Goal: Complete application form

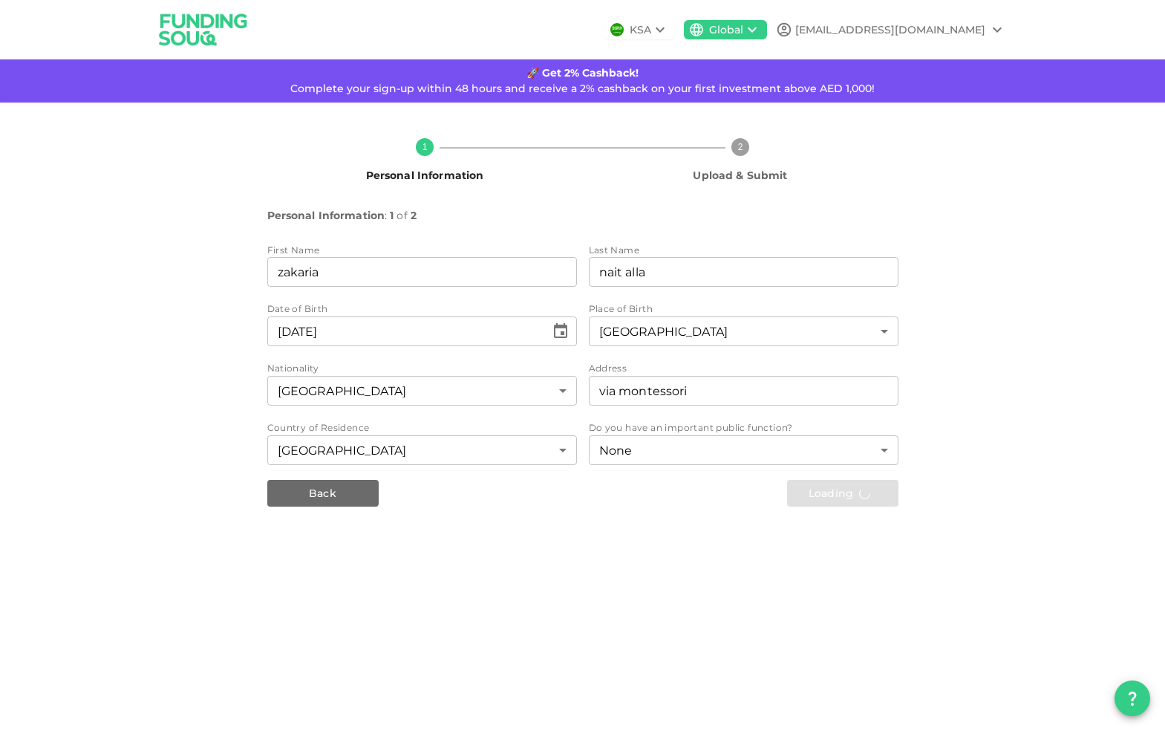
scroll to position [8046, 0]
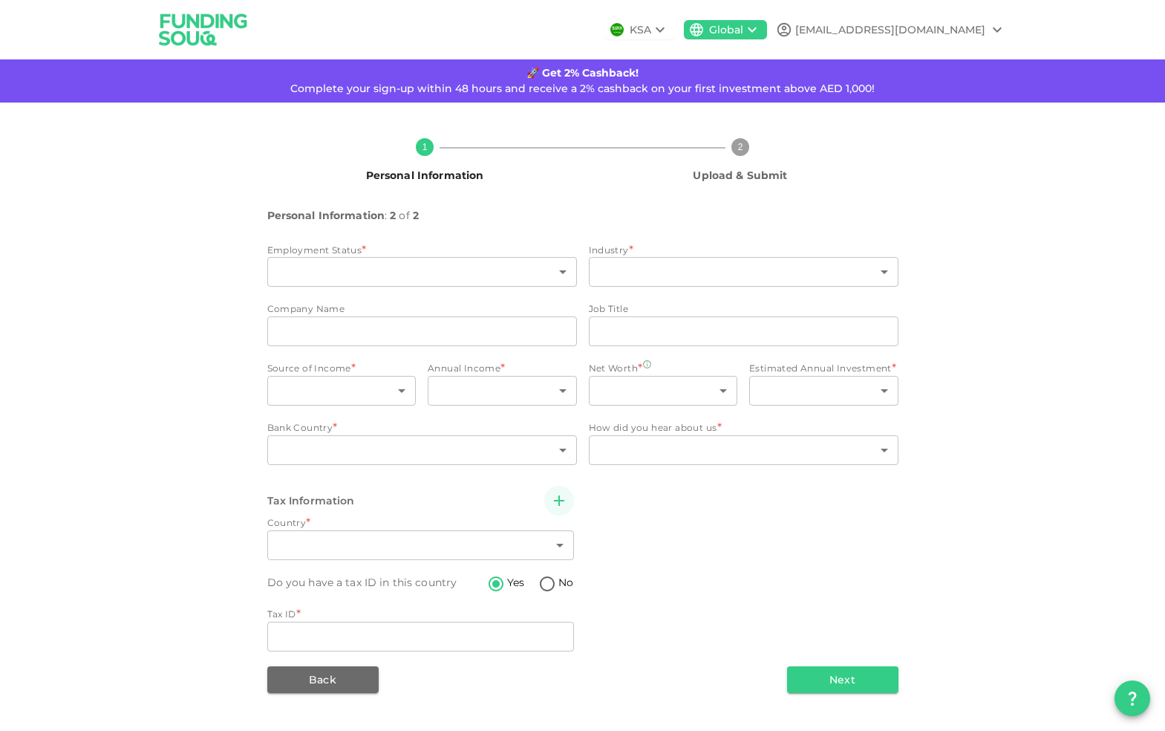
type input "10"
type input "8"
type input "agilelab"
type input "data engineer"
type input "1"
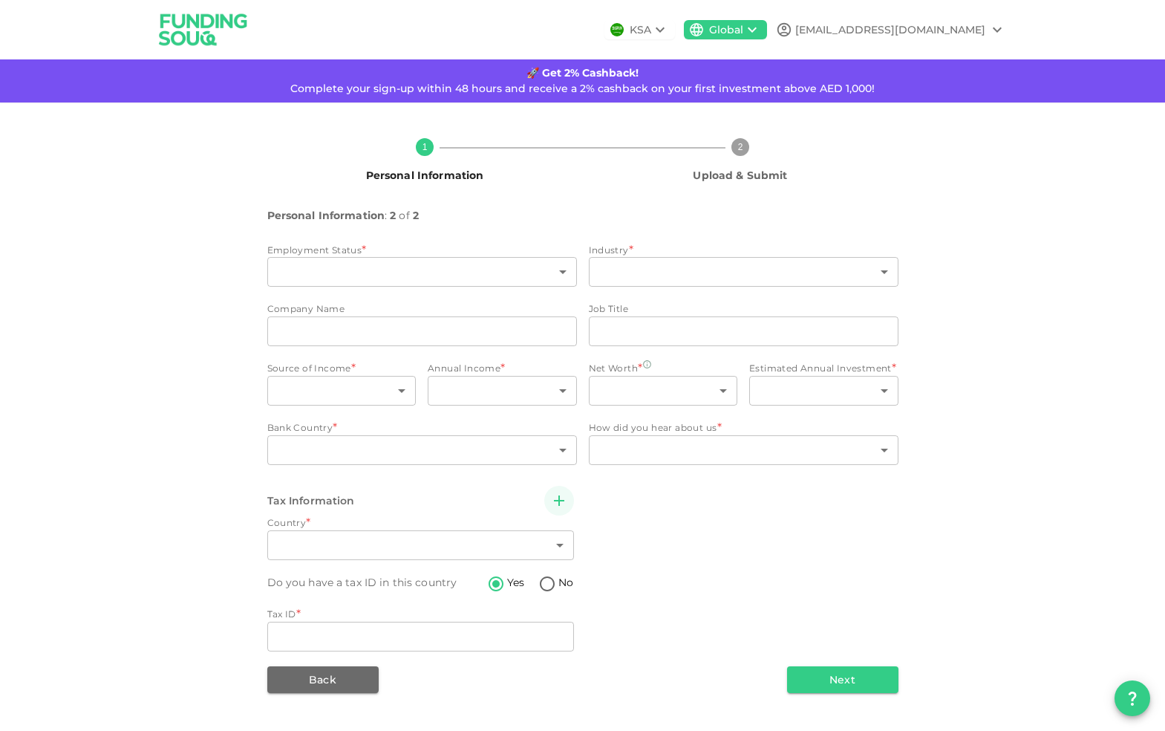
type input "1"
type input "94"
type input "1"
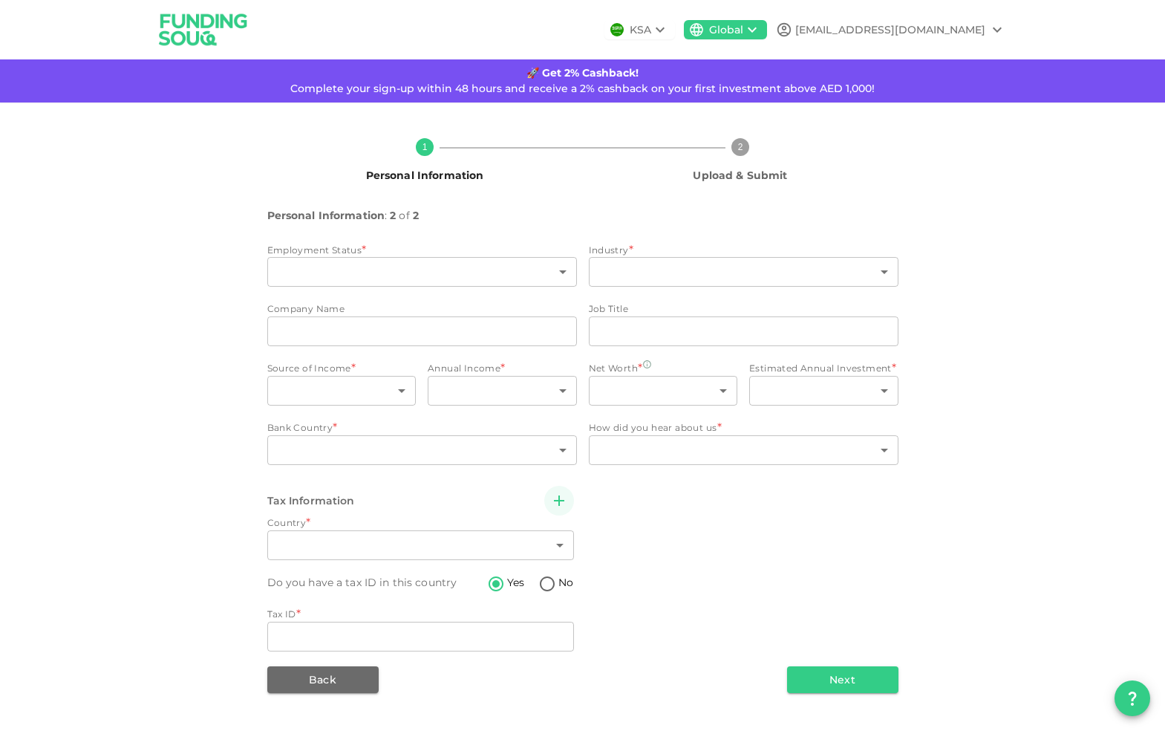
type input "94"
radio input "false"
radio input "true"
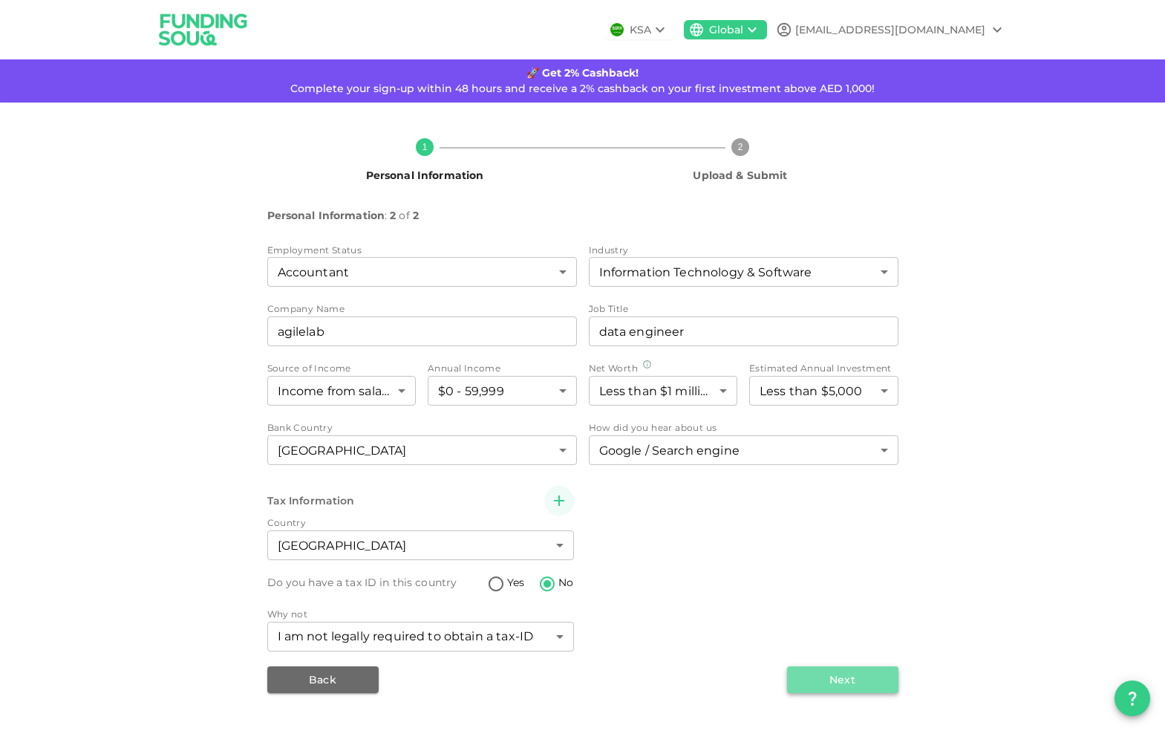
click at [830, 684] on button "Next" at bounding box center [842, 679] width 111 height 27
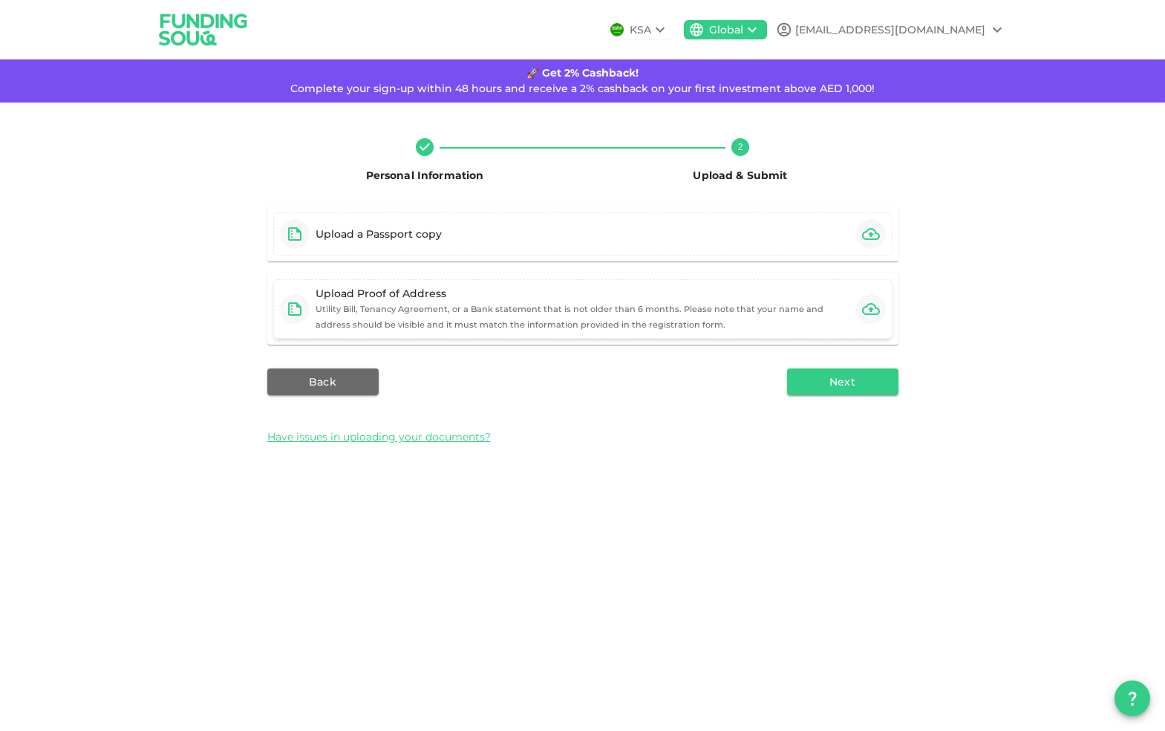
click at [857, 306] on button "button" at bounding box center [871, 309] width 30 height 30
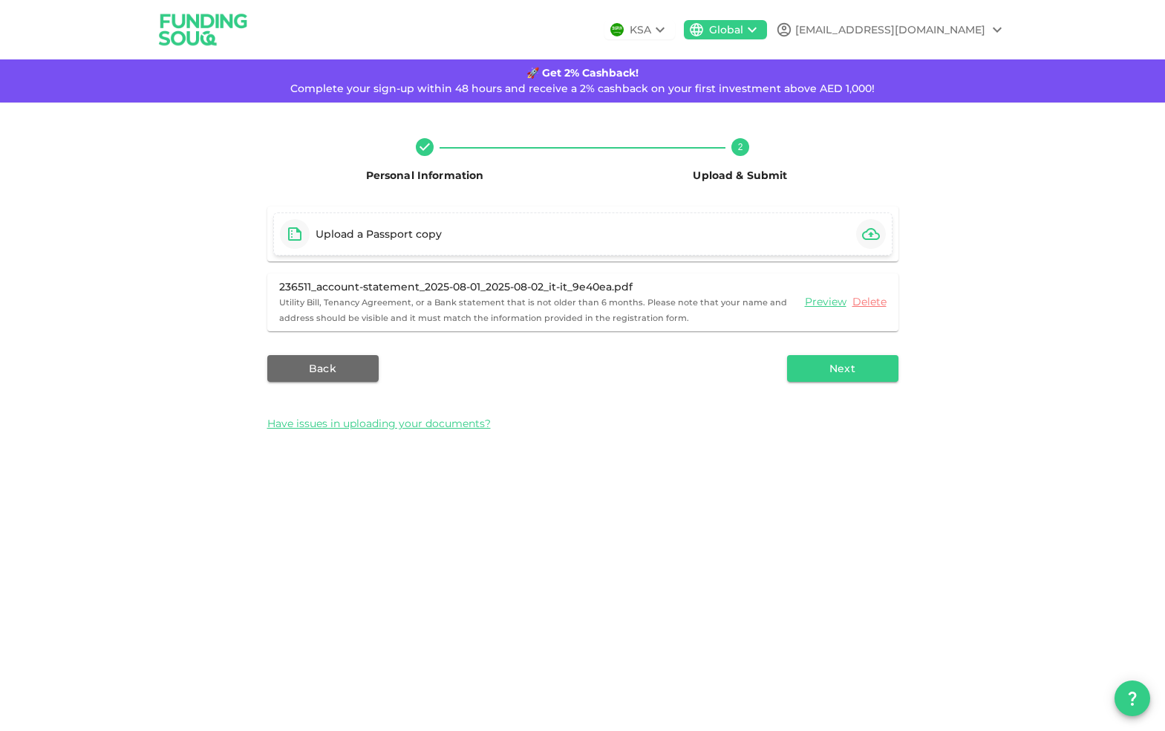
click at [871, 239] on icon "button" at bounding box center [871, 234] width 18 height 12
click at [865, 227] on icon "button" at bounding box center [871, 234] width 18 height 18
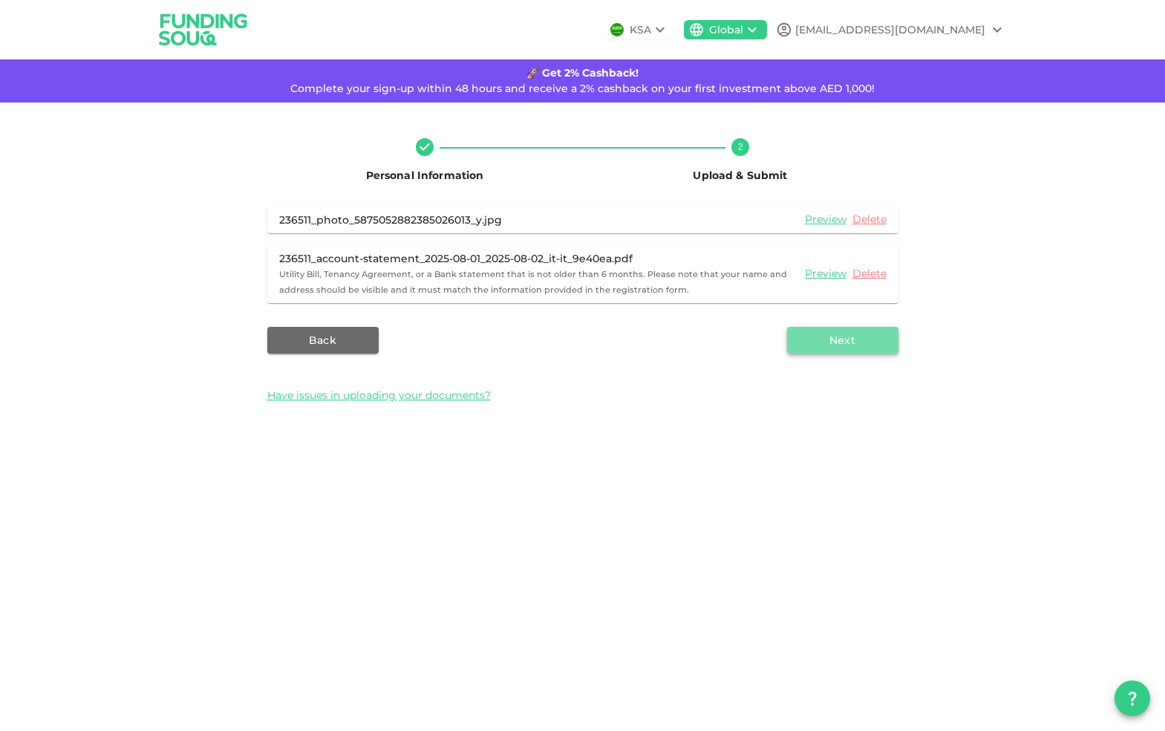
click at [862, 343] on button "Next" at bounding box center [842, 340] width 111 height 27
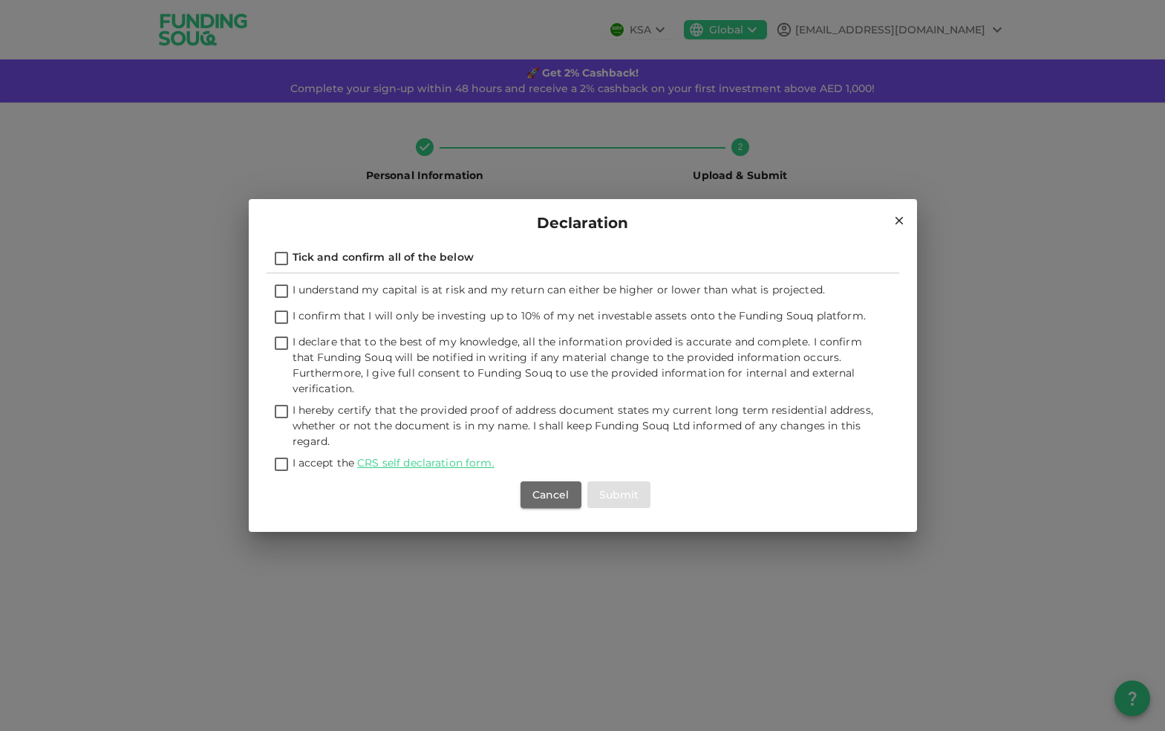
click at [279, 260] on input "Tick and confirm all of the below" at bounding box center [281, 260] width 22 height 20
checkbox input "true"
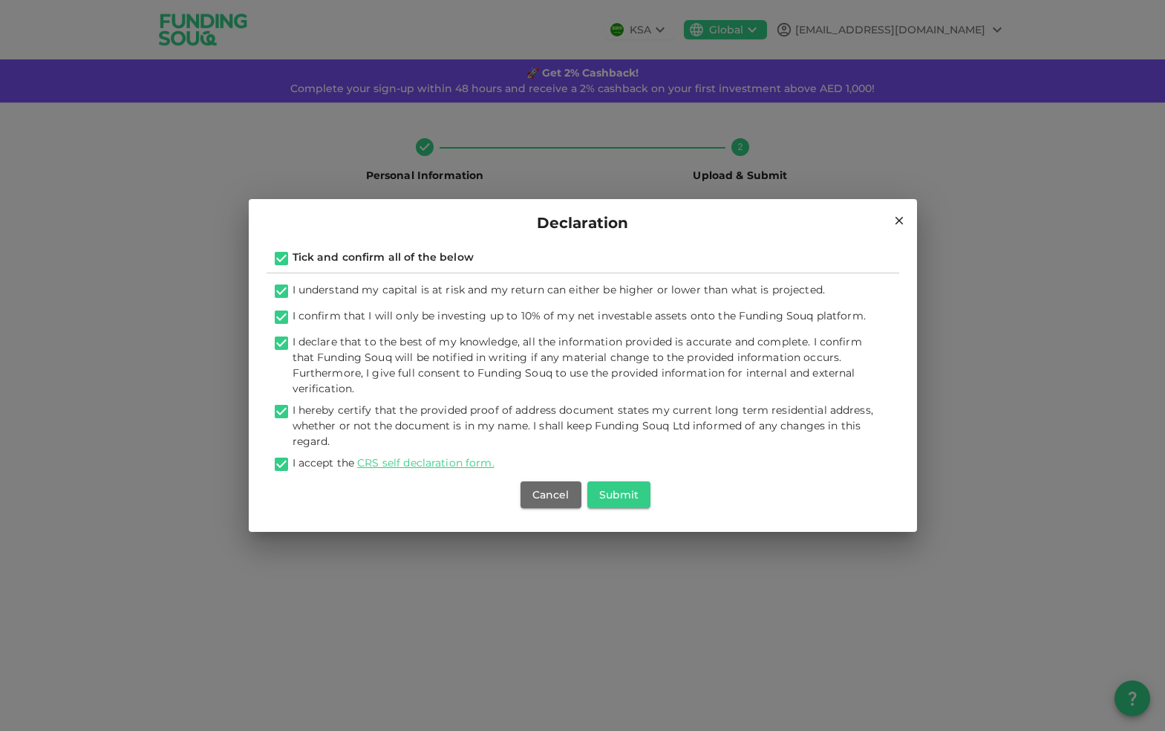
checkbox input "true"
click at [624, 498] on button "Submit" at bounding box center [619, 494] width 64 height 27
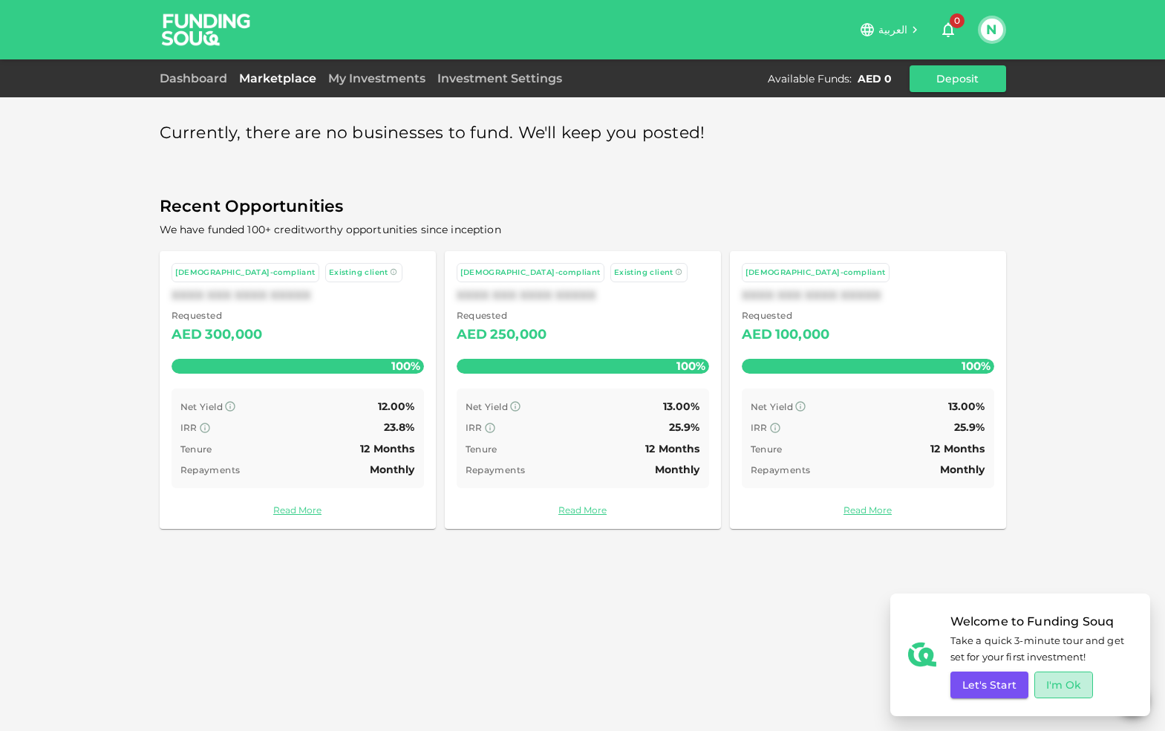
click at [1072, 686] on button "I'm Ok" at bounding box center [1064, 684] width 59 height 27
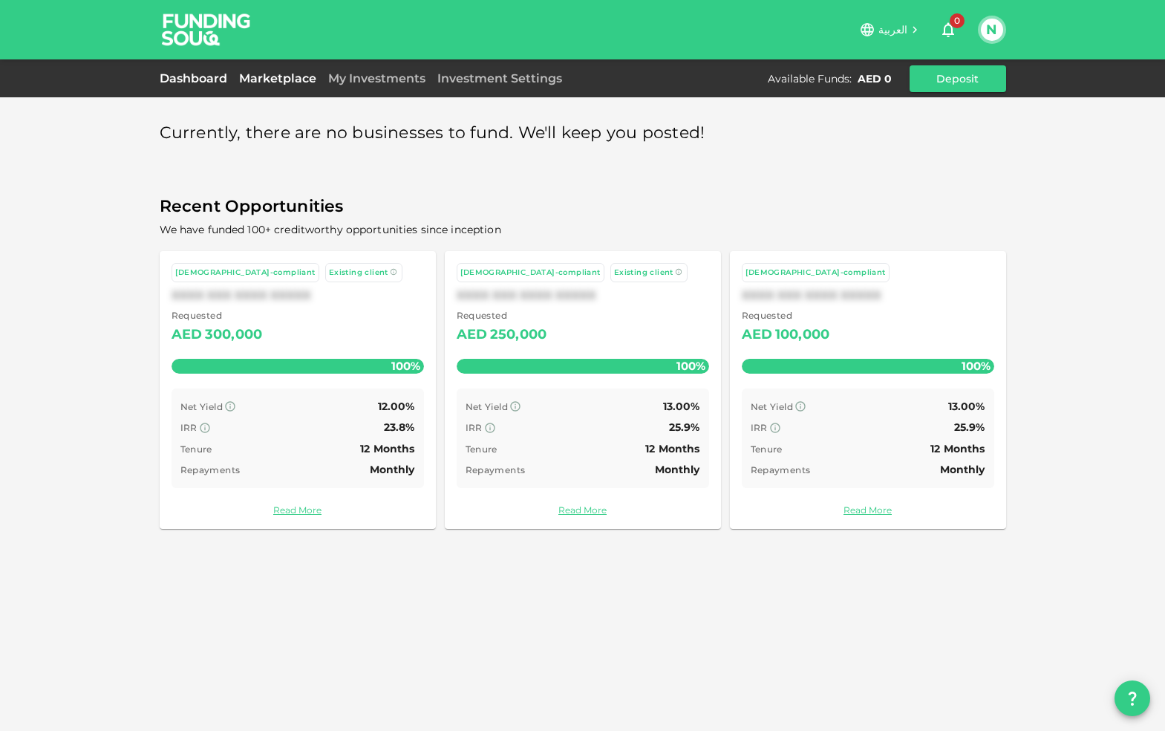
click at [195, 76] on link "Dashboard" at bounding box center [197, 78] width 74 height 14
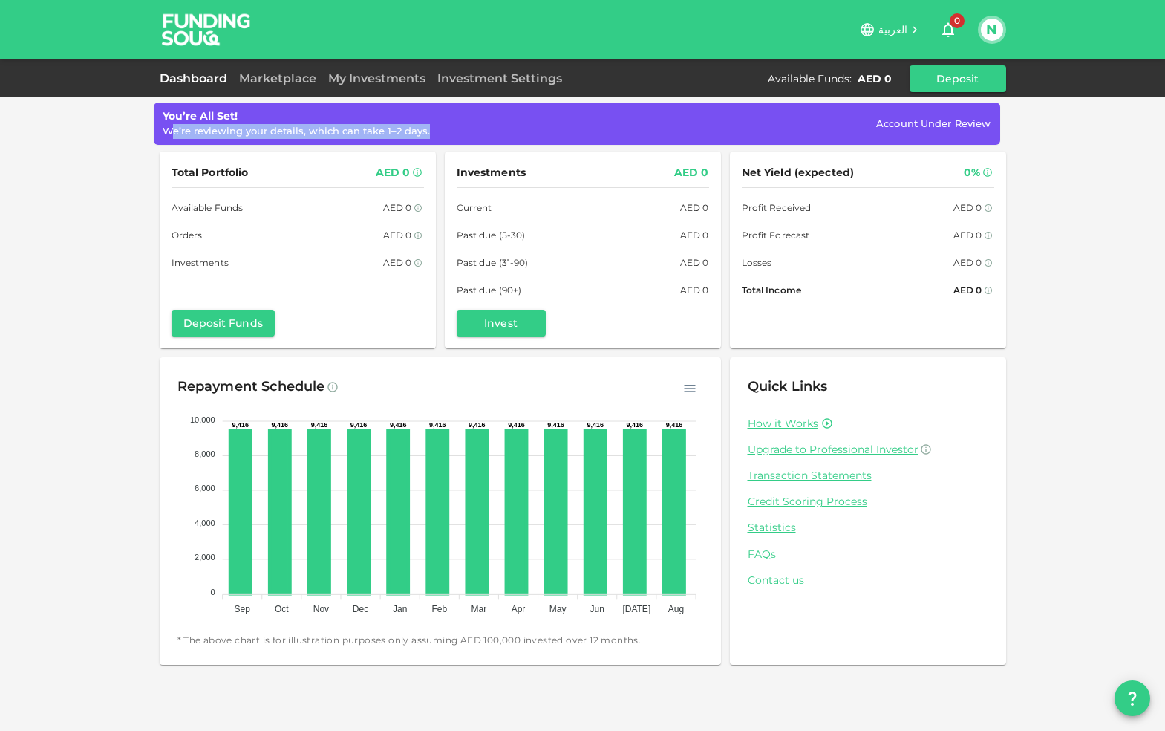
drag, startPoint x: 173, startPoint y: 128, endPoint x: 389, endPoint y: 139, distance: 216.4
type textarea "e’re reviewing your details, which can take 1–2 days."
click at [389, 139] on div "You’re All Set! We’re reviewing your details, which can take 1–2 days. Account …" at bounding box center [577, 123] width 847 height 42
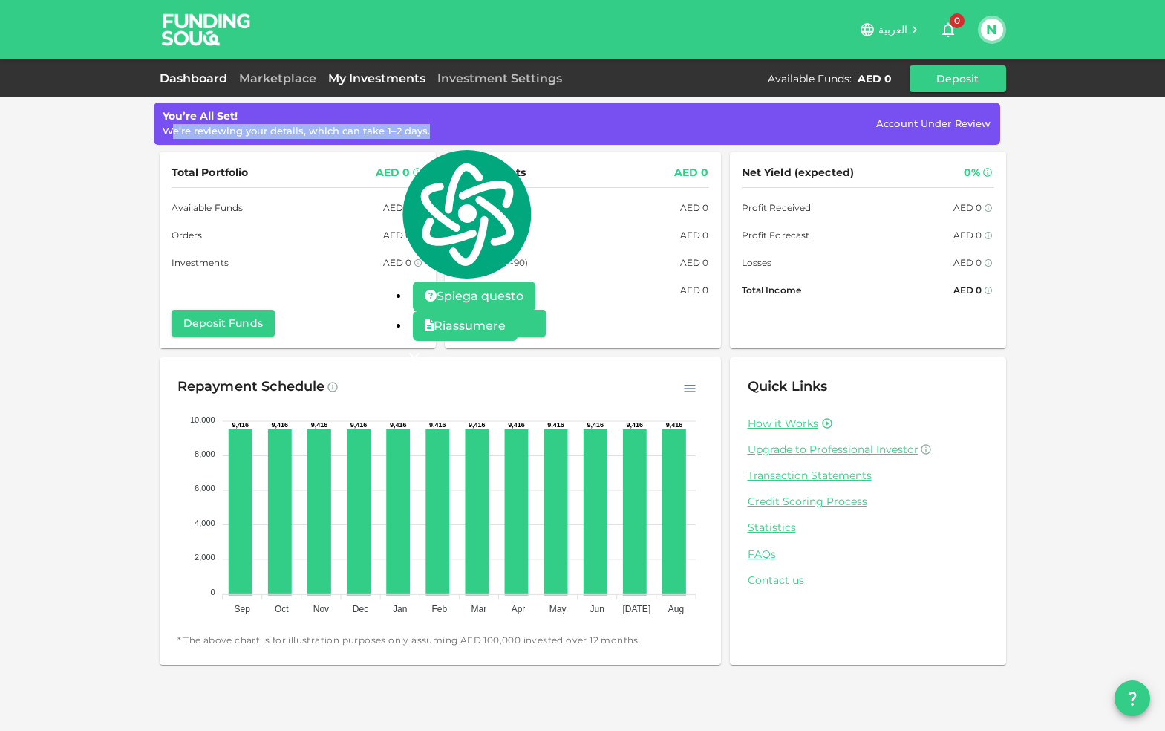
click at [365, 82] on link "My Investments" at bounding box center [376, 78] width 109 height 14
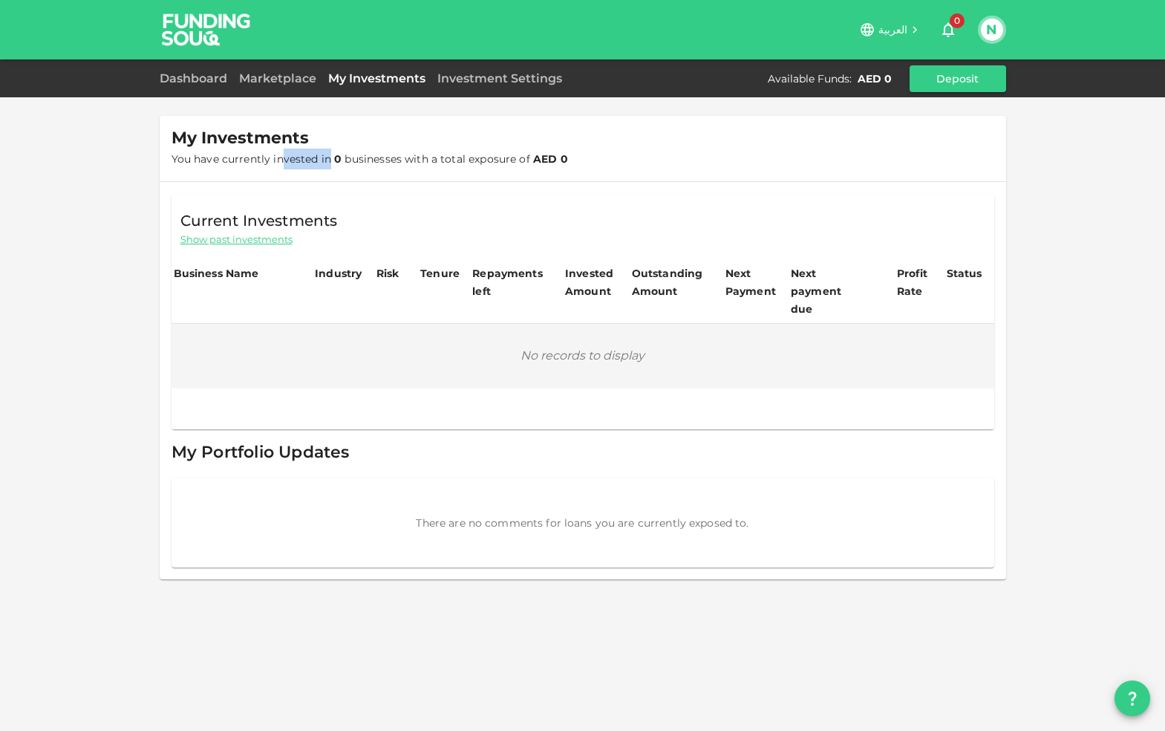
drag, startPoint x: 281, startPoint y: 161, endPoint x: 328, endPoint y: 169, distance: 47.4
click at [328, 169] on span "You have currently invested in 0 businesses with a total exposure of AED 0" at bounding box center [370, 159] width 397 height 21
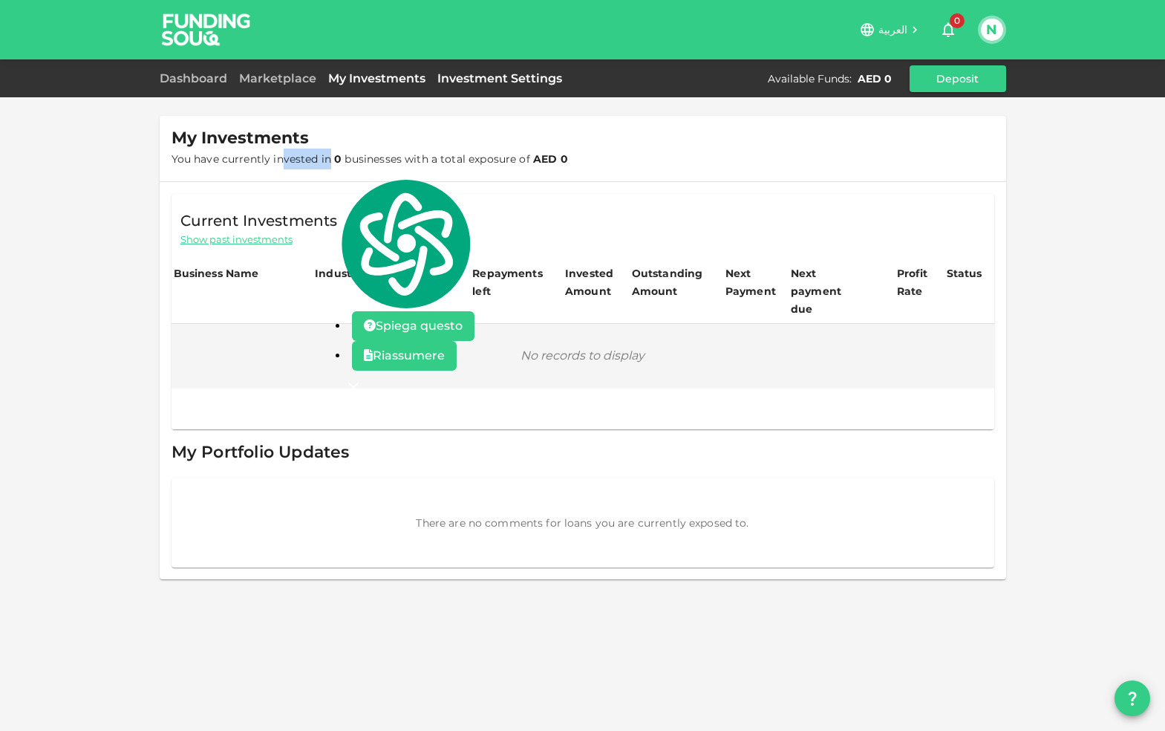
click at [465, 78] on link "Investment Settings" at bounding box center [499, 78] width 137 height 14
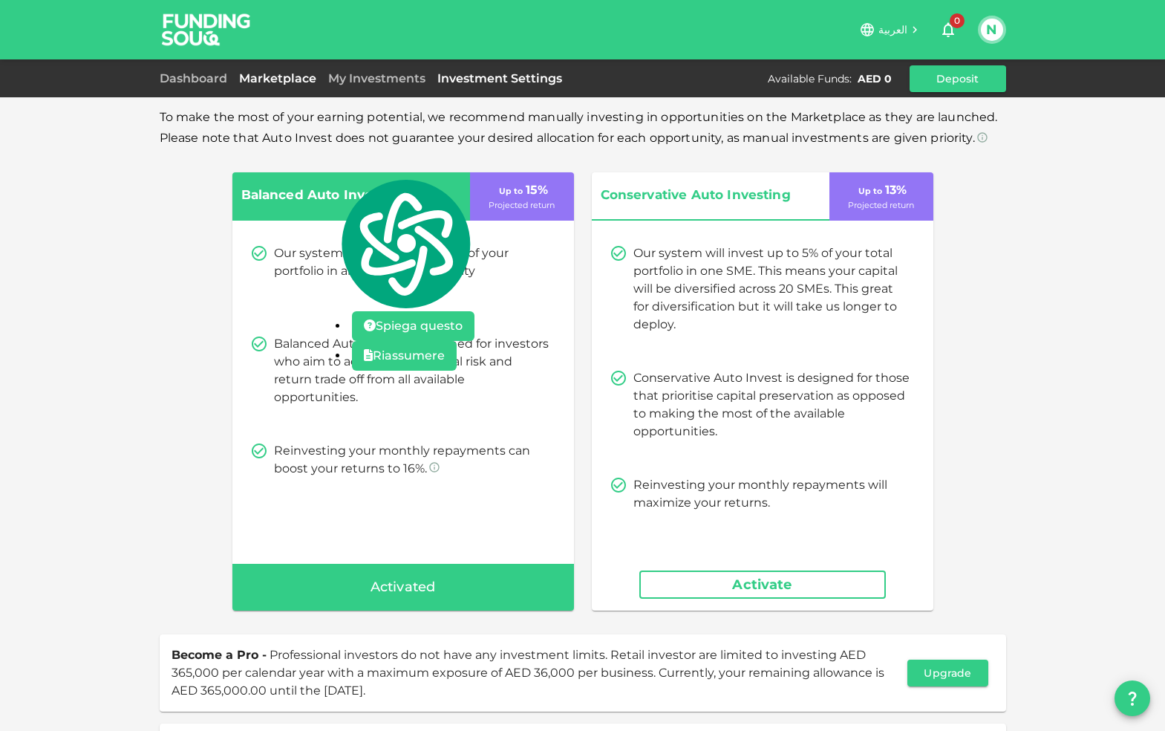
click at [265, 73] on link "Marketplace" at bounding box center [277, 78] width 89 height 14
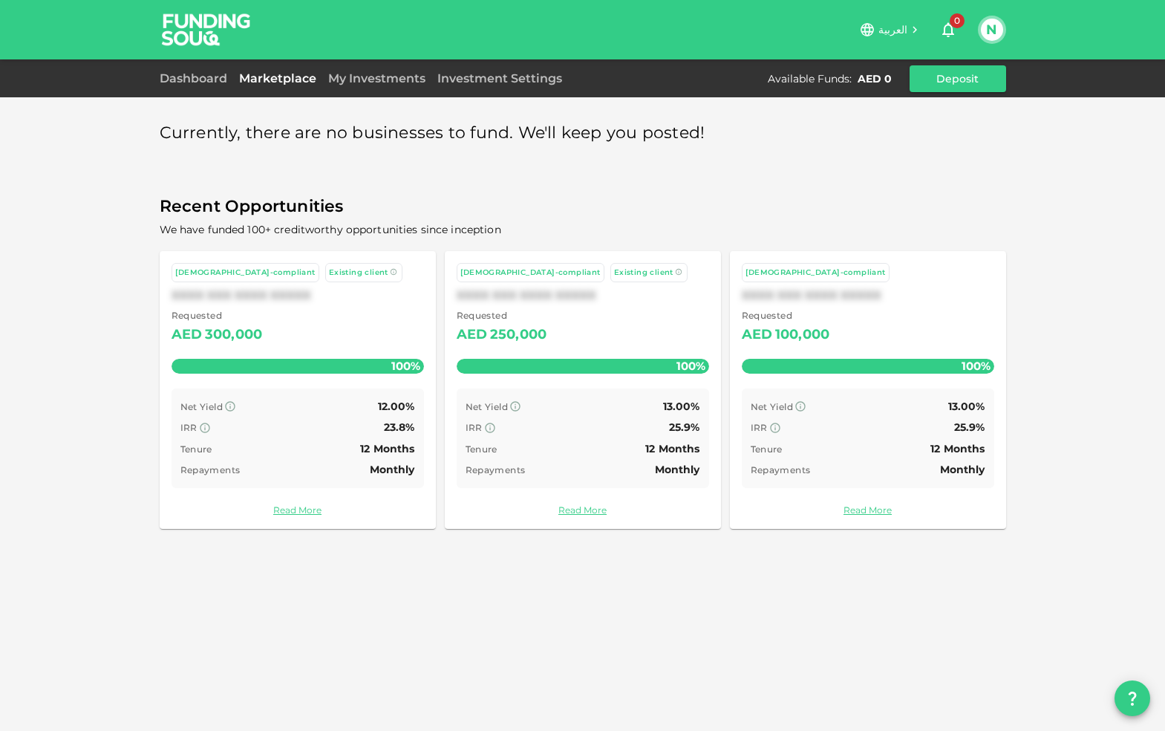
click at [329, 359] on div "100%" at bounding box center [298, 366] width 253 height 15
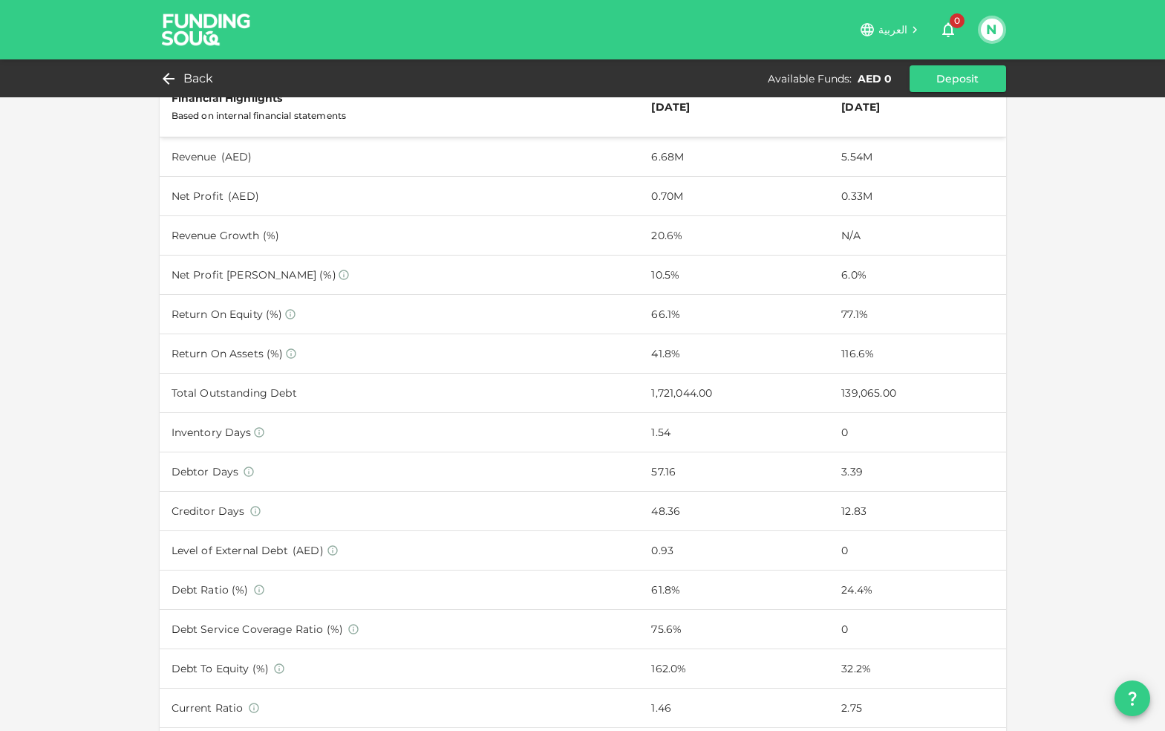
scroll to position [493, 0]
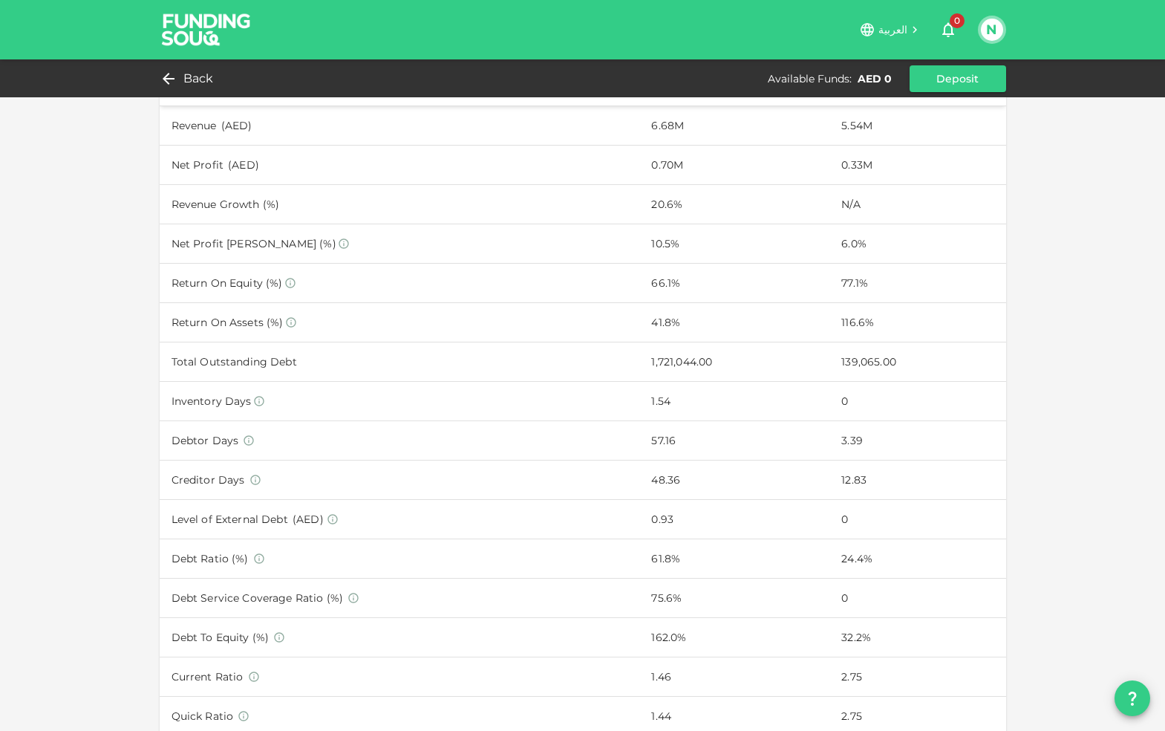
click at [229, 359] on td "Total Outstanding Debt" at bounding box center [400, 361] width 481 height 39
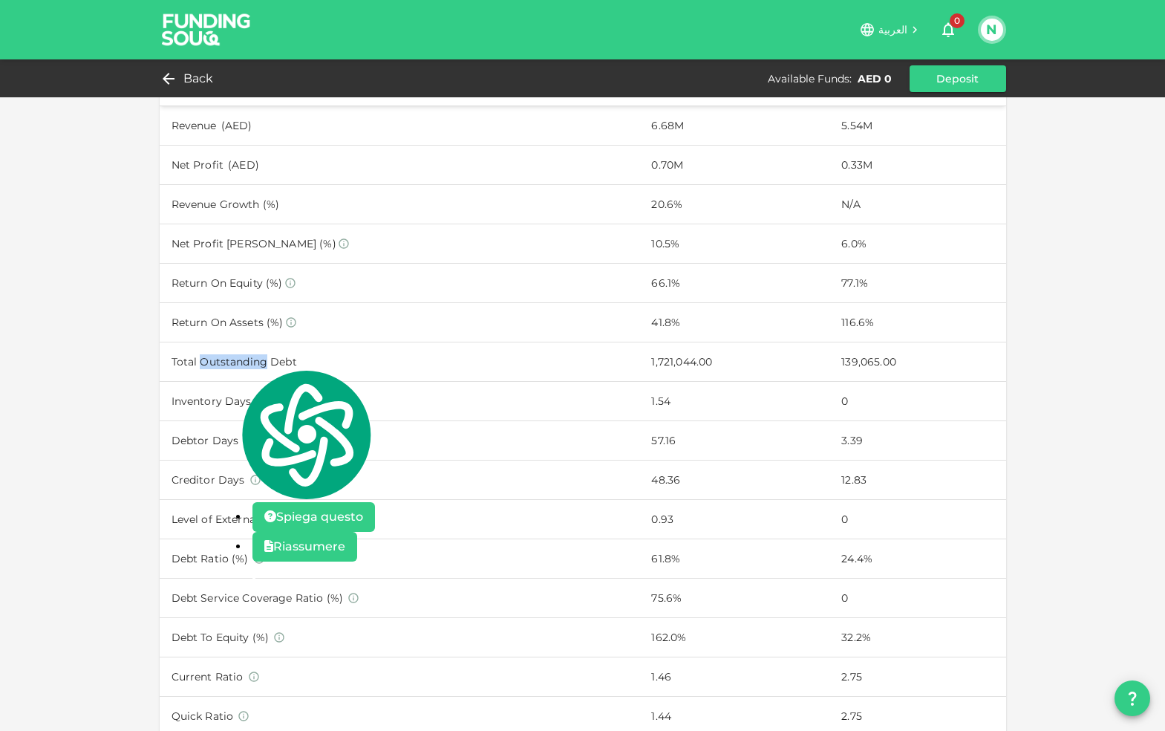
click at [239, 361] on td "Total Outstanding Debt" at bounding box center [400, 361] width 481 height 39
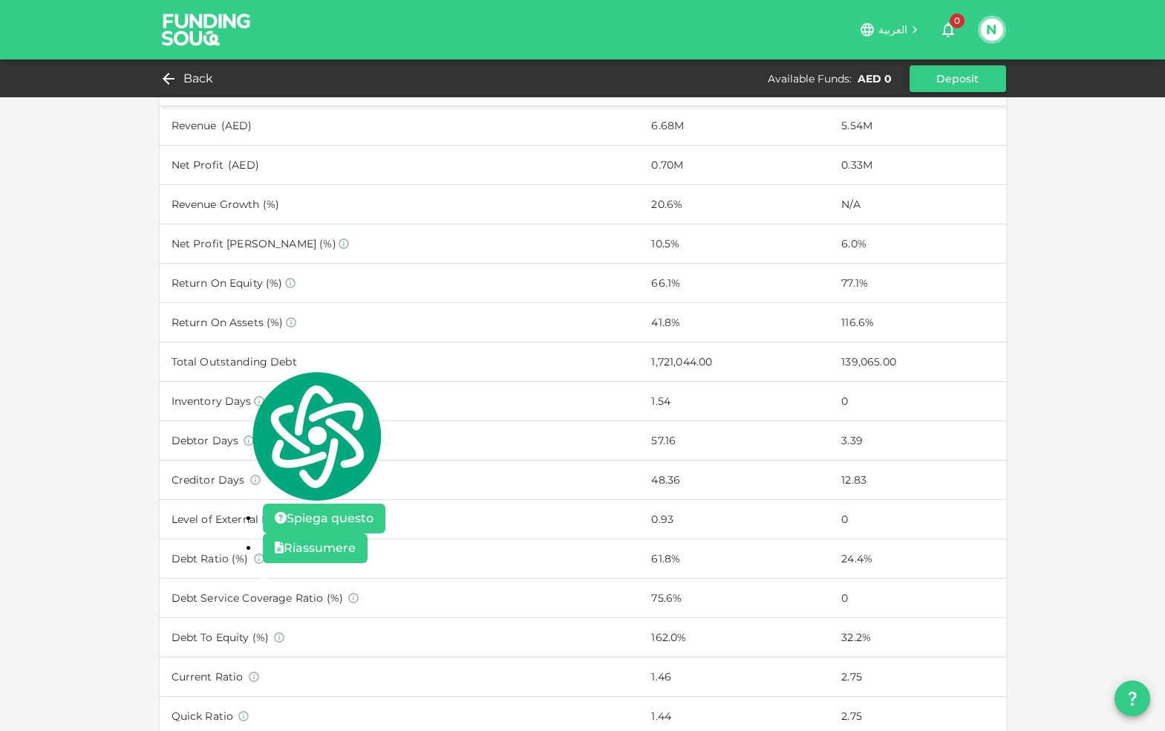
click at [195, 356] on td "Total Outstanding Debt" at bounding box center [400, 361] width 481 height 39
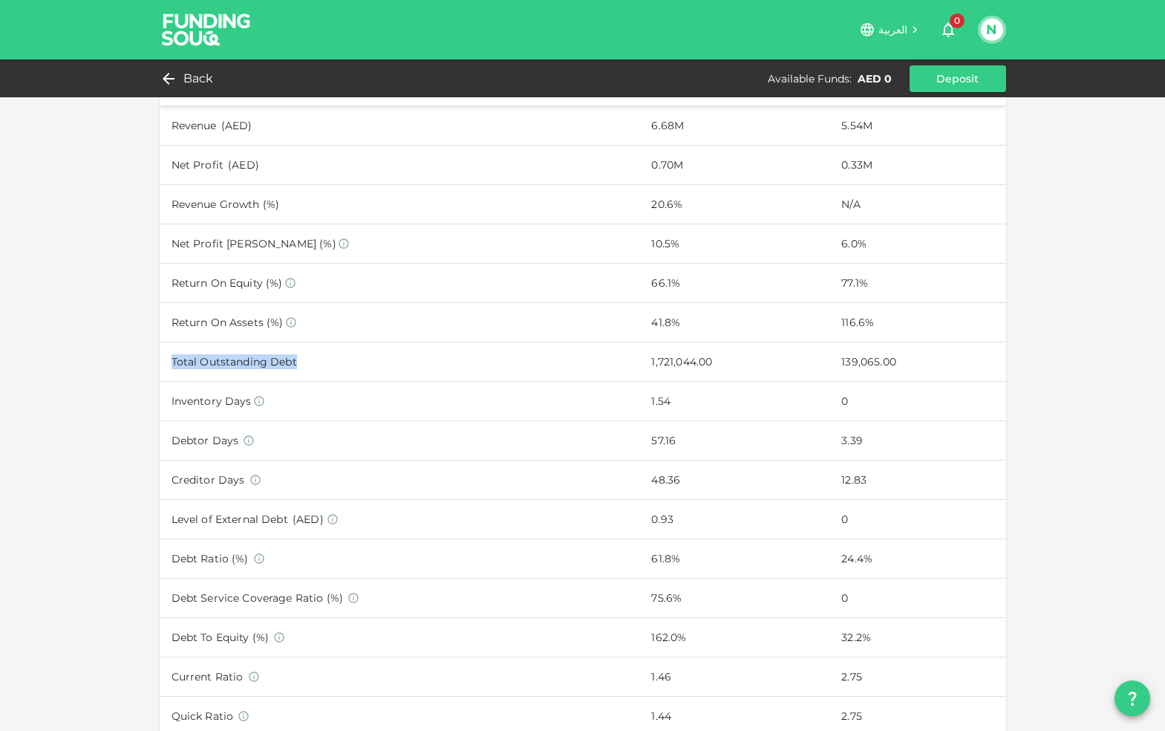
drag, startPoint x: 166, startPoint y: 356, endPoint x: 317, endPoint y: 358, distance: 150.8
click at [317, 358] on td "Total Outstanding Debt" at bounding box center [400, 361] width 481 height 39
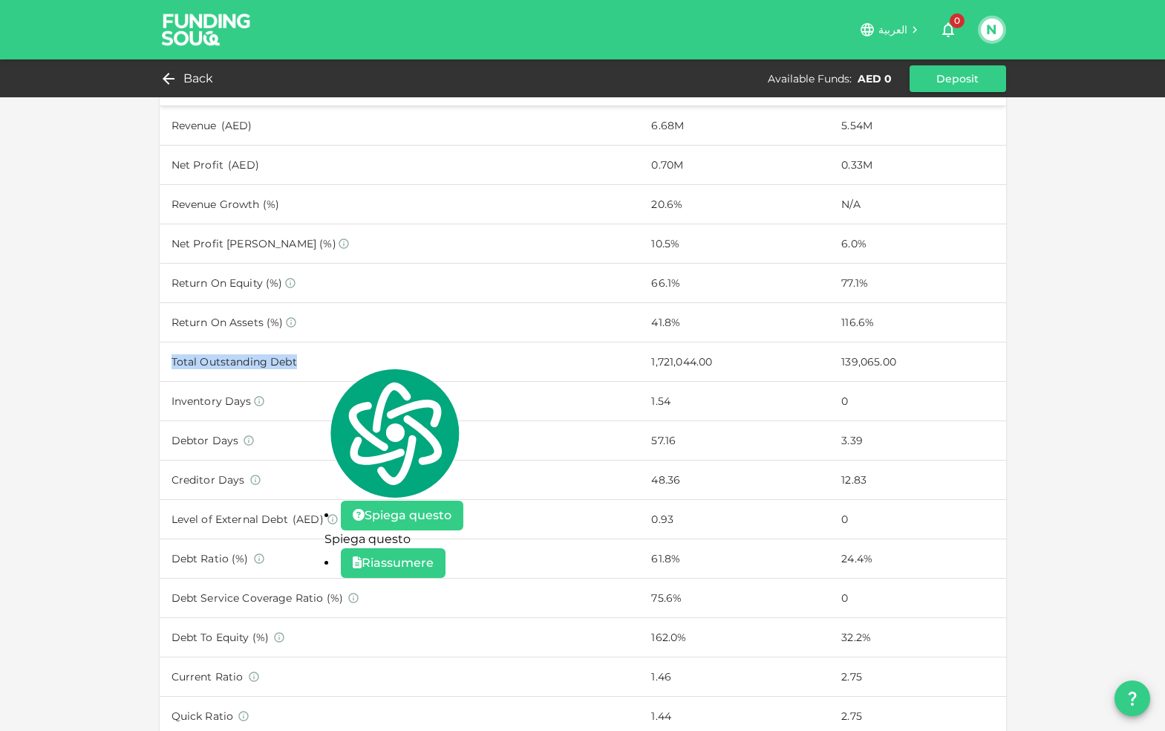
click at [379, 508] on span "Spiega questo" at bounding box center [408, 515] width 87 height 14
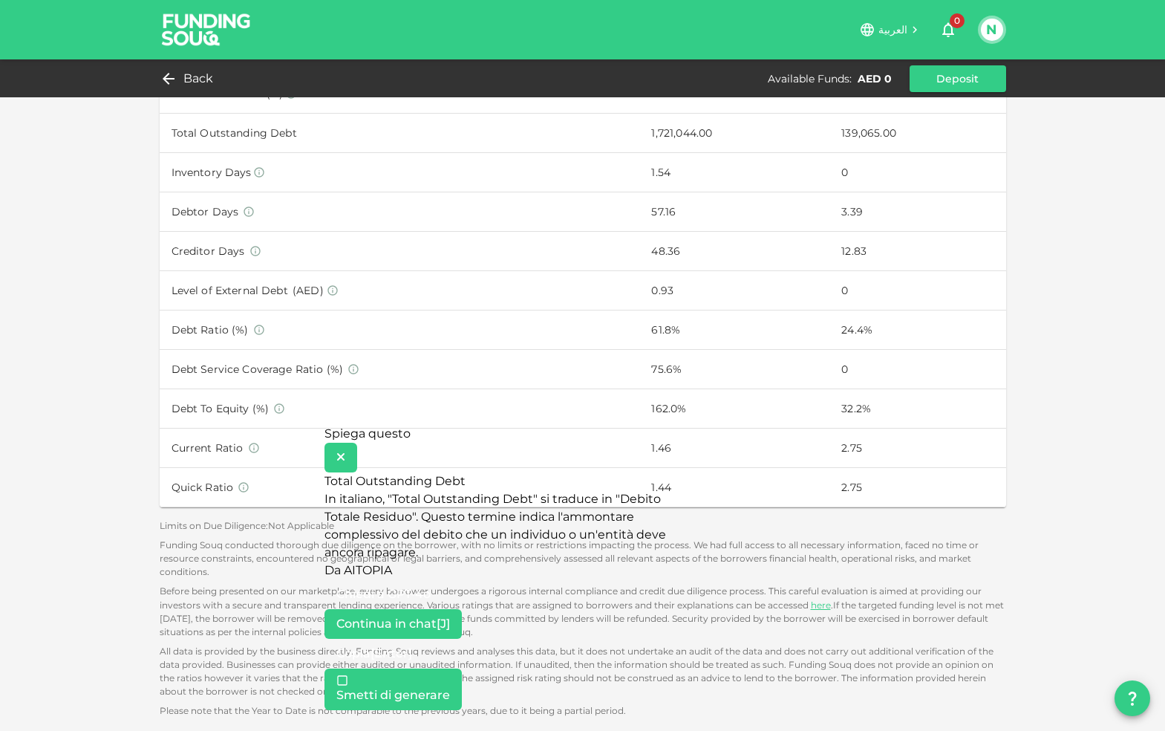
scroll to position [723, 0]
click at [134, 513] on div "Sharia-compliant Existing client XXXX XXX XXX Requested AED 300,000 Funded AED …" at bounding box center [582, 4] width 1165 height 1454
click at [198, 540] on div "Funding Souq conducted thorough due diligence on the borrower, with no limits o…" at bounding box center [583, 557] width 847 height 40
click at [345, 451] on icon at bounding box center [340, 457] width 9 height 12
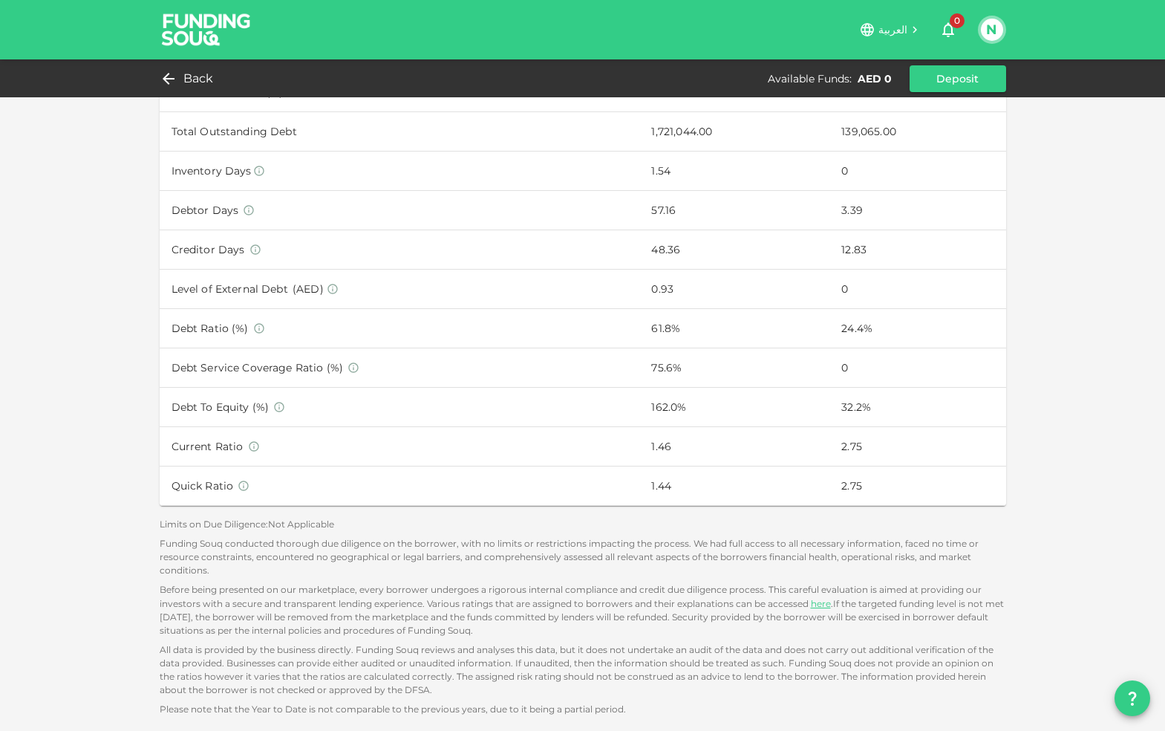
scroll to position [0, 0]
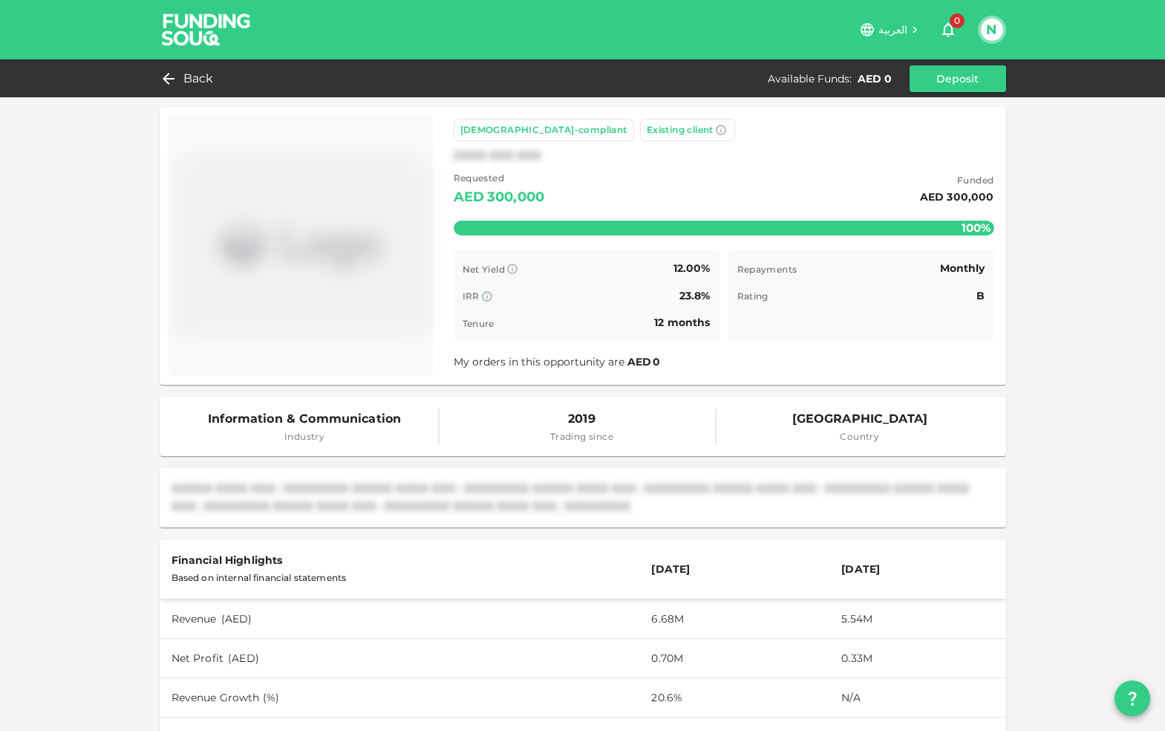
click at [986, 27] on button "N" at bounding box center [992, 30] width 22 height 22
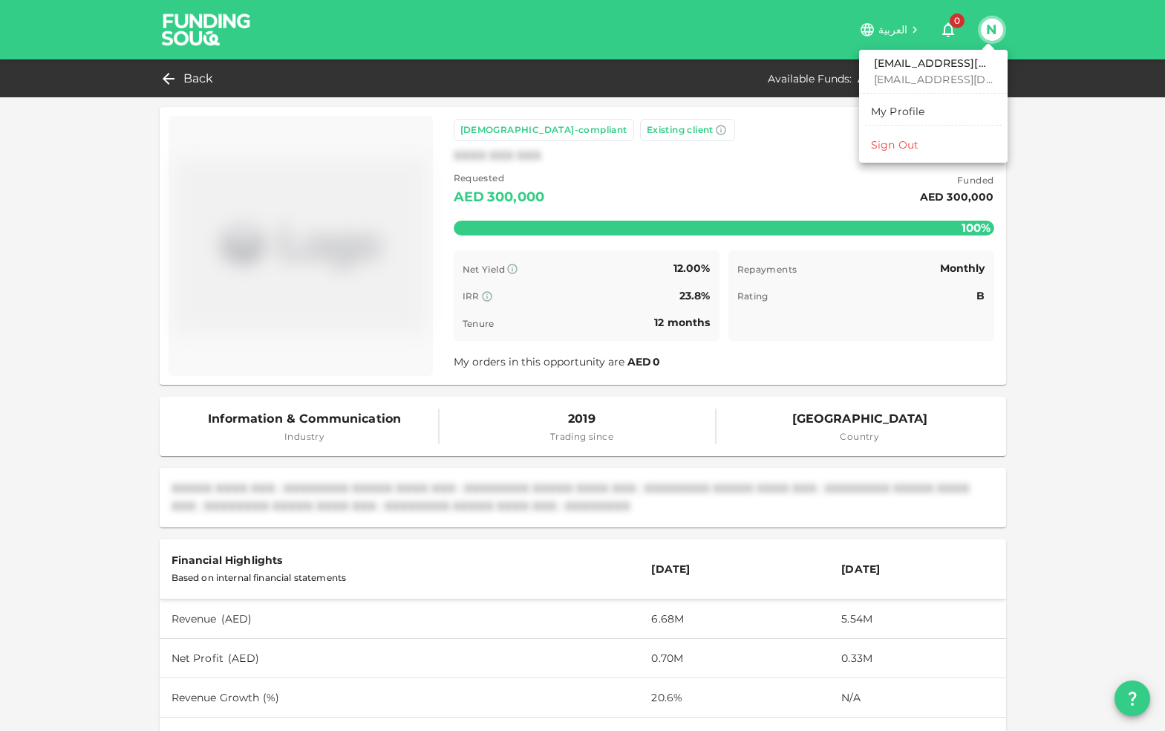
click at [201, 39] on div at bounding box center [582, 365] width 1165 height 731
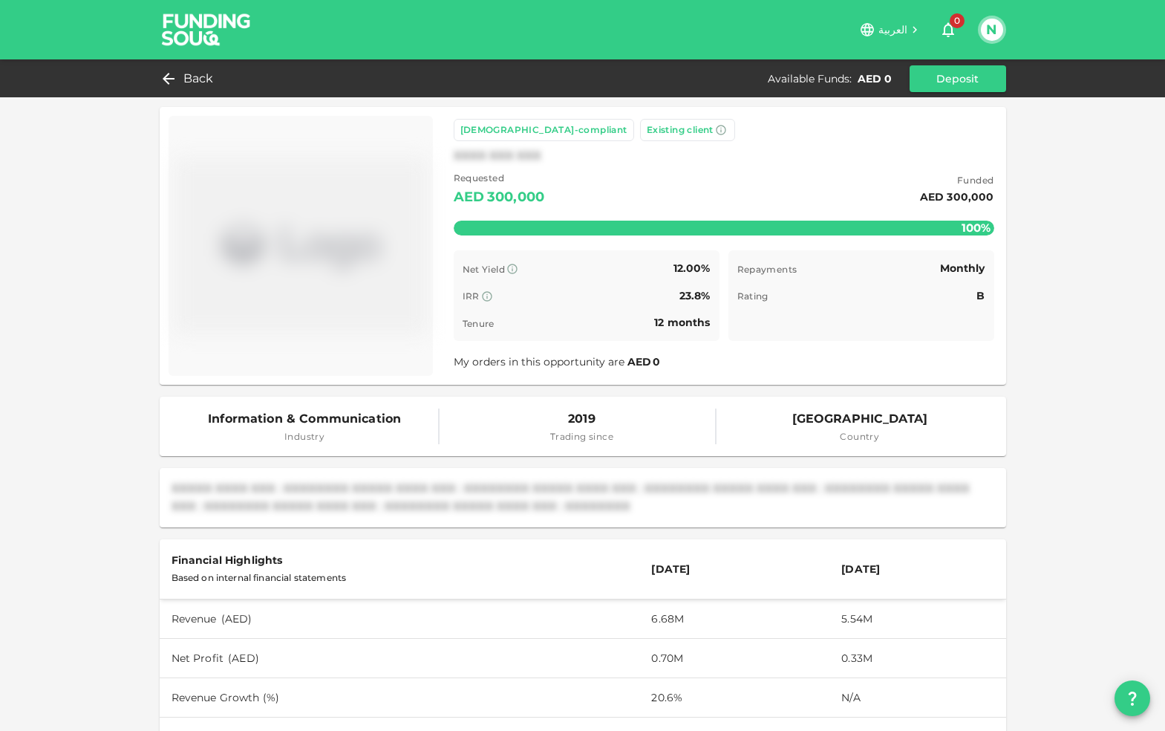
click at [212, 27] on img at bounding box center [206, 29] width 111 height 59
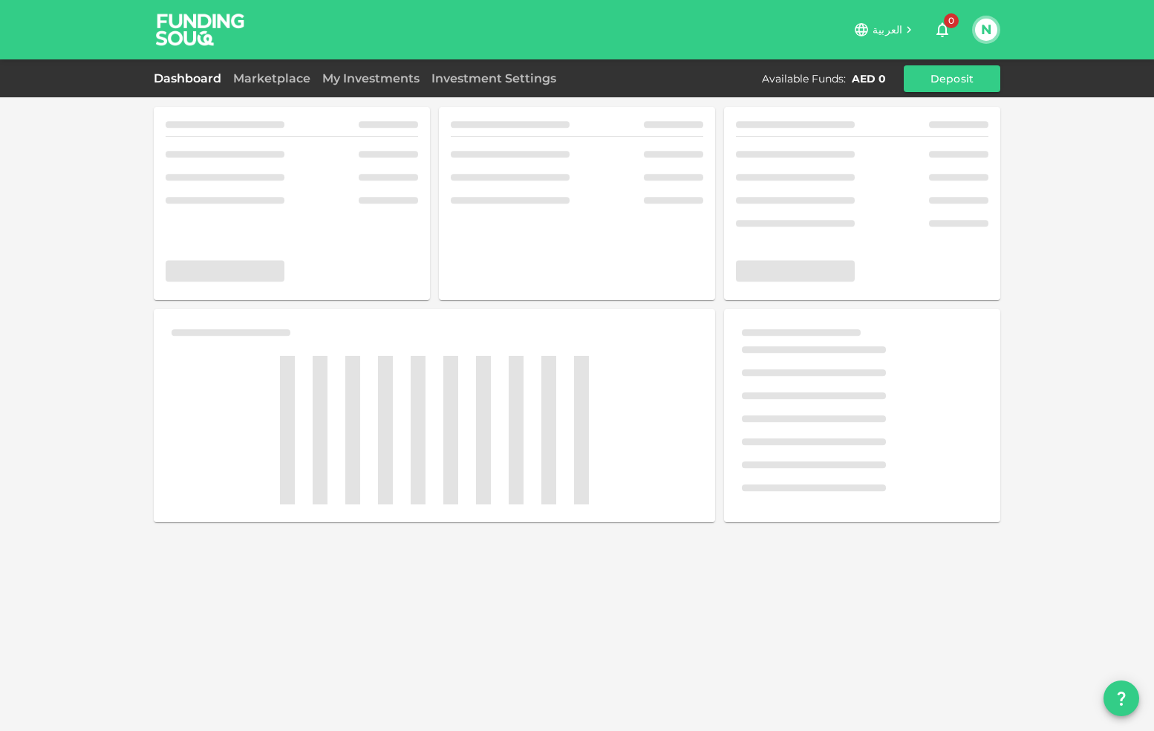
scroll to position [8046, 0]
